Goal: Task Accomplishment & Management: Use online tool/utility

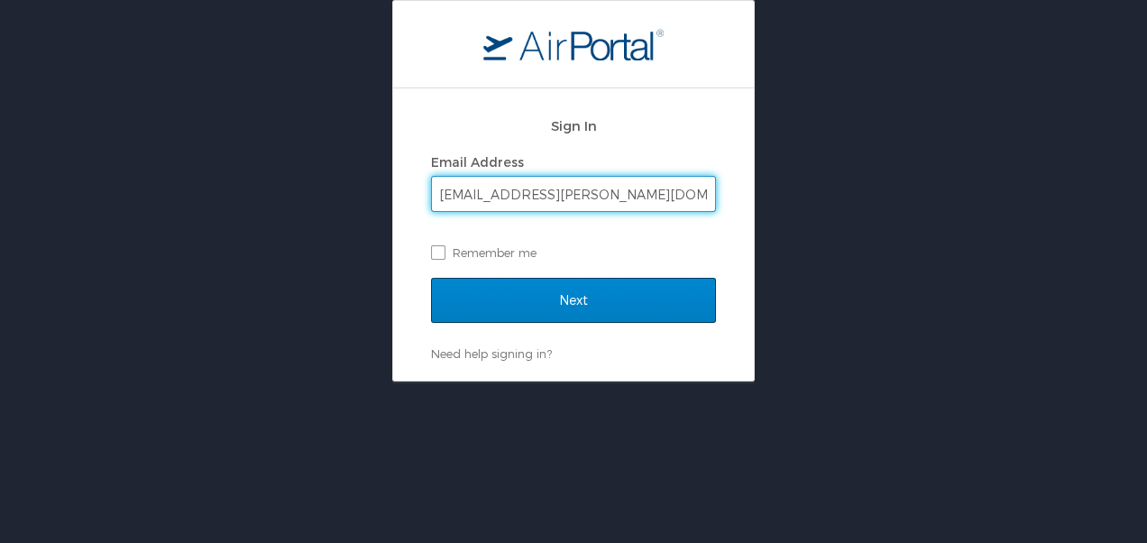
type input "lavasha.gordon@la.gov"
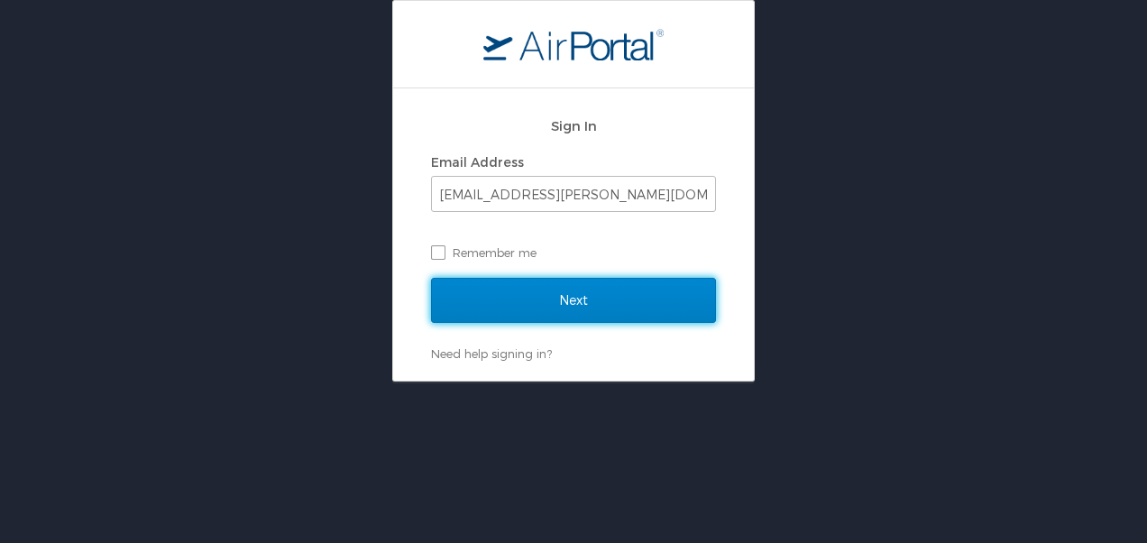
click at [538, 308] on input "Next" at bounding box center [573, 300] width 285 height 45
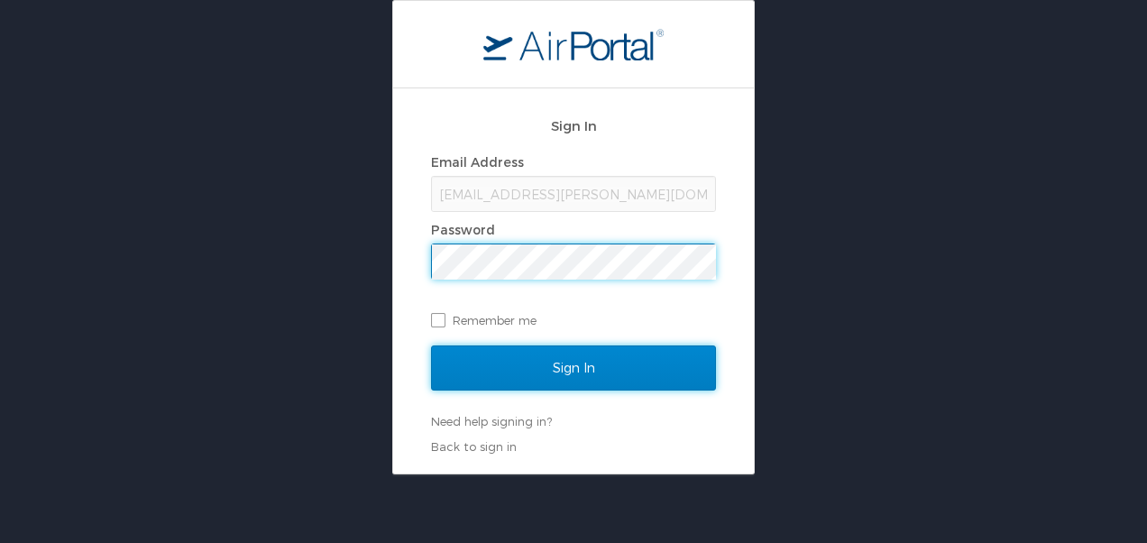
click at [568, 382] on input "Sign In" at bounding box center [573, 368] width 285 height 45
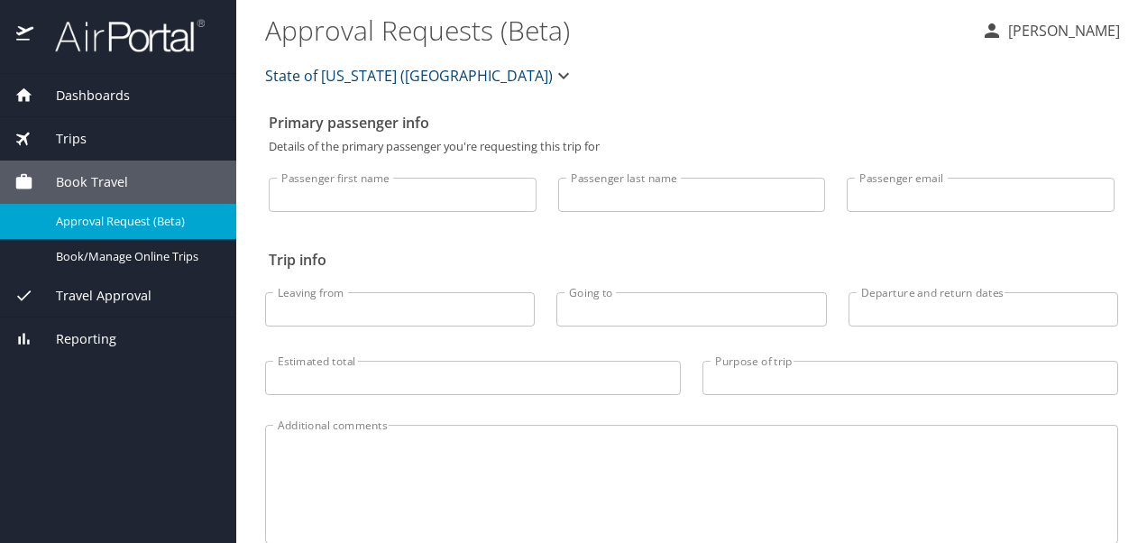
click at [112, 301] on span "Travel Approval" at bounding box center [92, 296] width 118 height 20
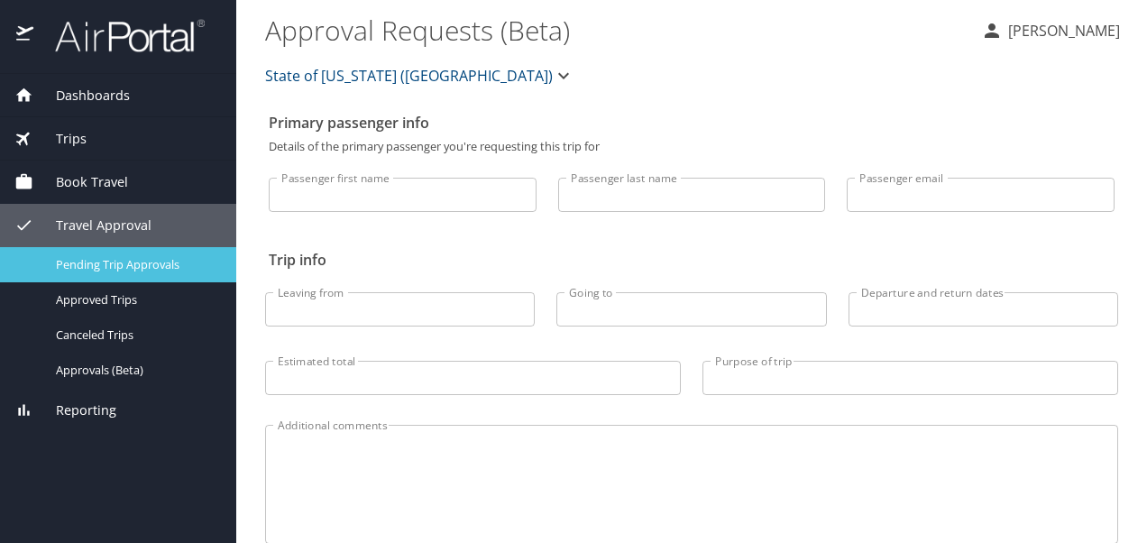
click at [150, 272] on div "Pending Trip Approvals" at bounding box center [117, 264] width 207 height 21
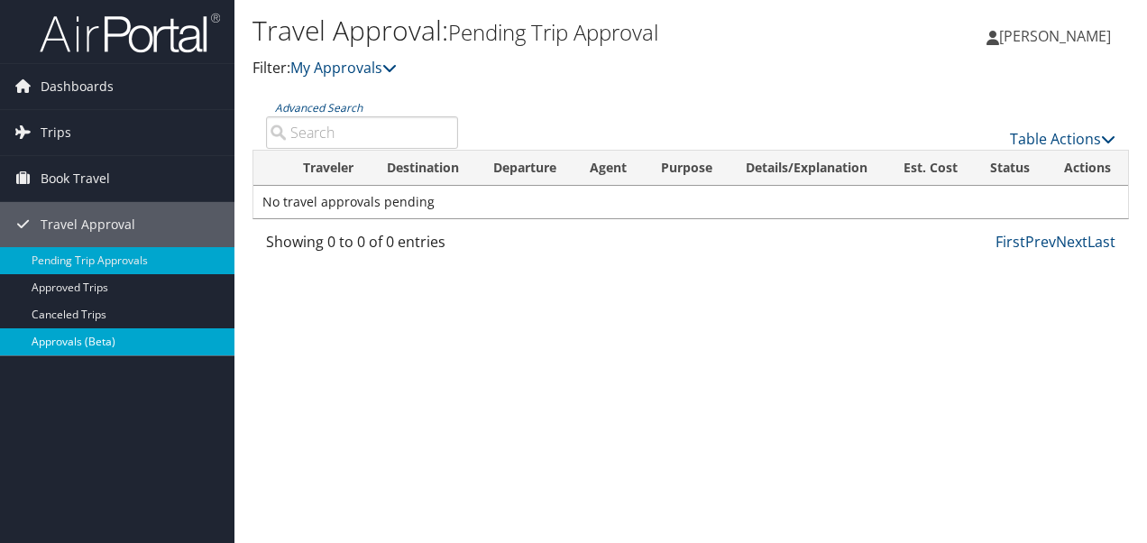
click at [92, 334] on link "Approvals (Beta)" at bounding box center [117, 341] width 235 height 27
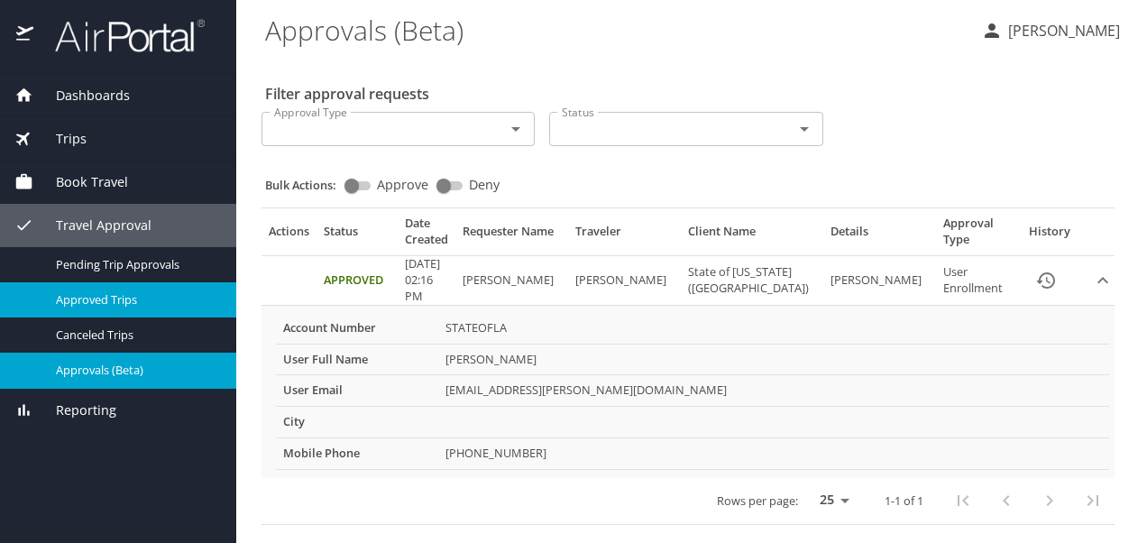
click at [115, 306] on span "Approved Trips" at bounding box center [135, 299] width 159 height 17
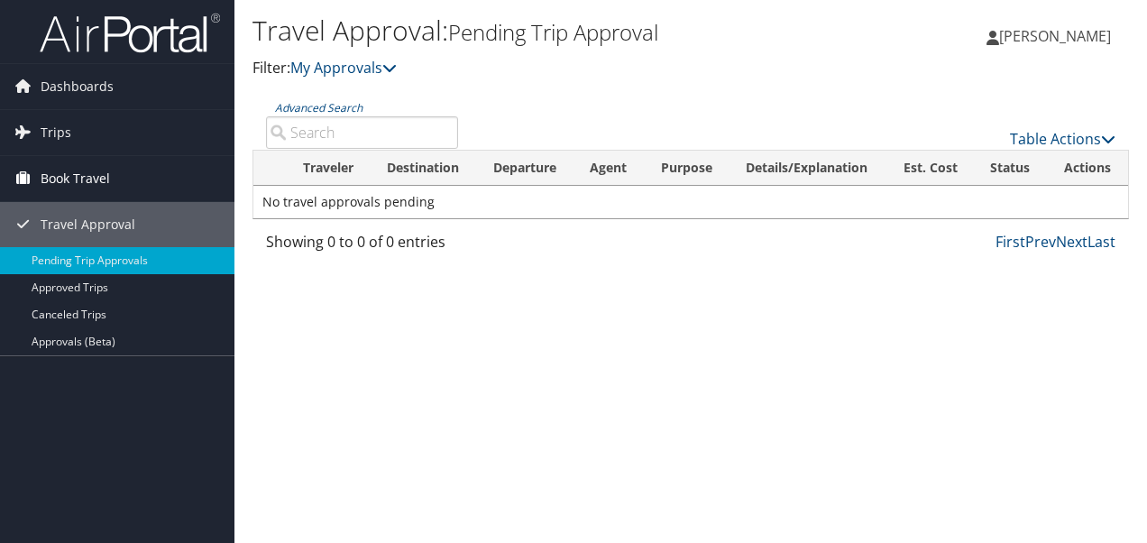
click at [86, 180] on span "Book Travel" at bounding box center [75, 178] width 69 height 45
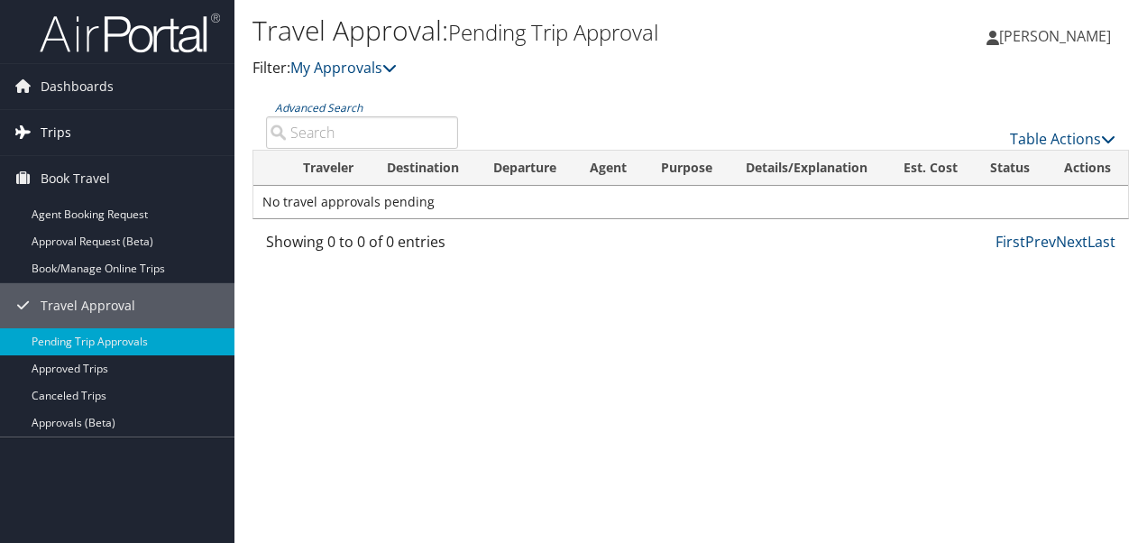
click at [58, 134] on span "Trips" at bounding box center [56, 132] width 31 height 45
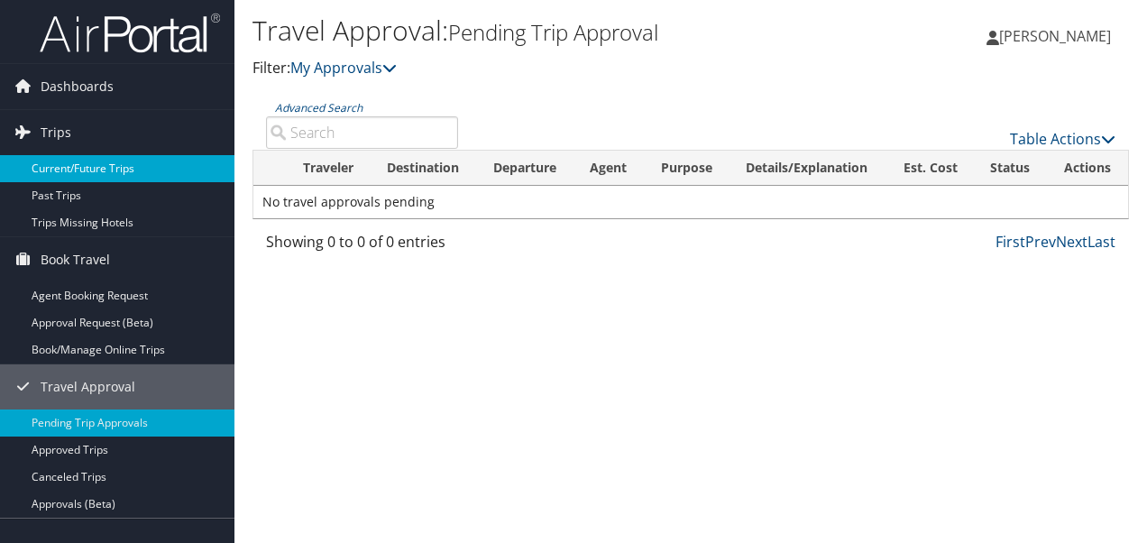
click at [57, 164] on link "Current/Future Trips" at bounding box center [117, 168] width 235 height 27
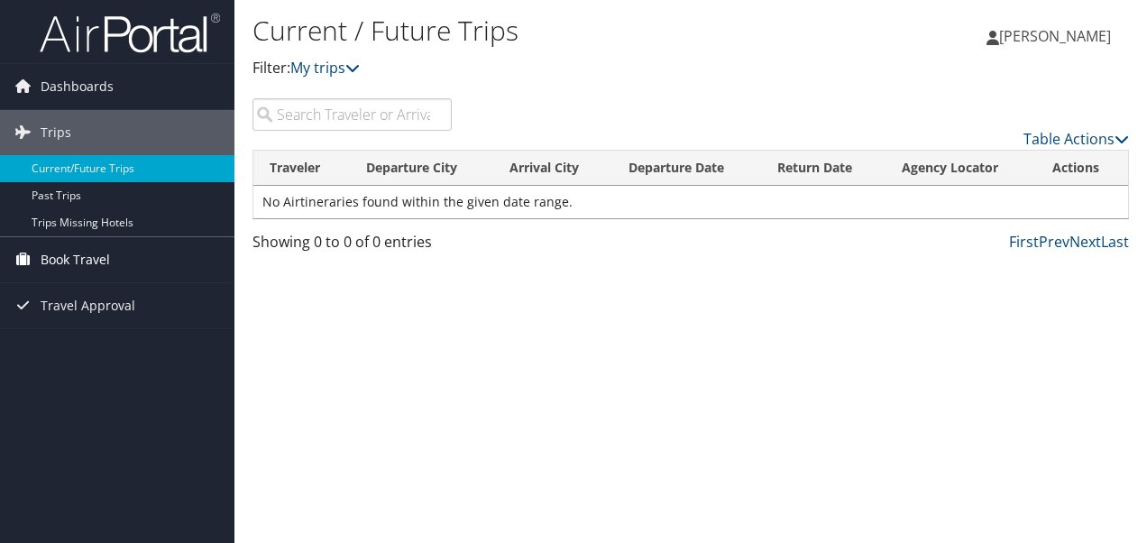
click at [62, 255] on span "Book Travel" at bounding box center [75, 259] width 69 height 45
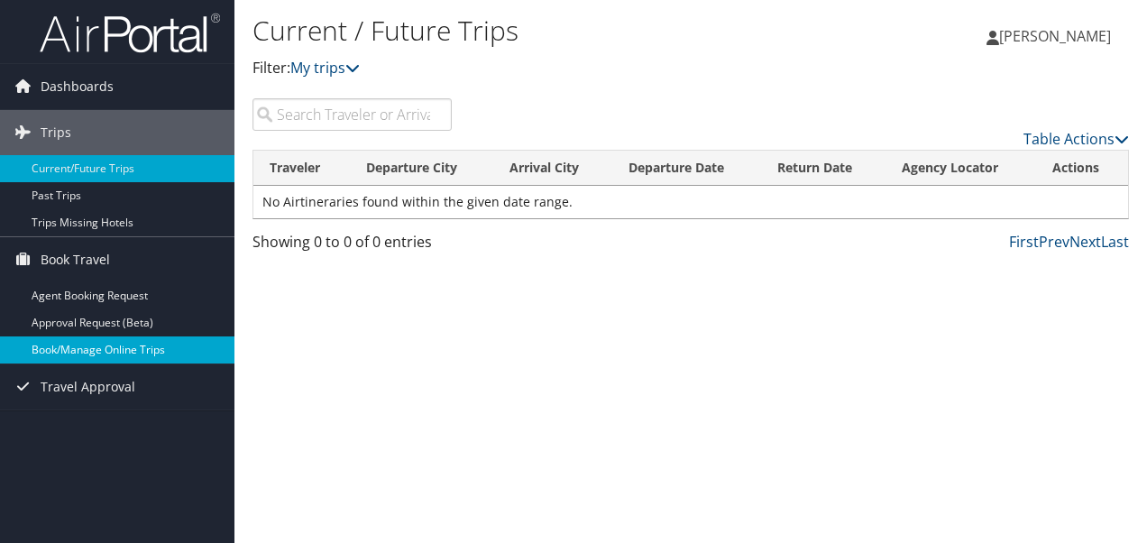
click at [72, 346] on link "Book/Manage Online Trips" at bounding box center [117, 349] width 235 height 27
